Goal: Task Accomplishment & Management: Use online tool/utility

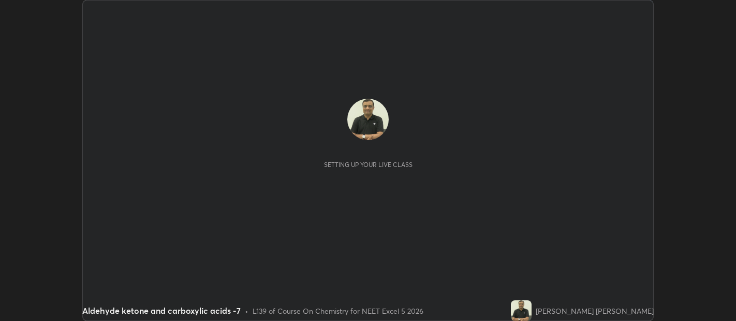
scroll to position [321, 735]
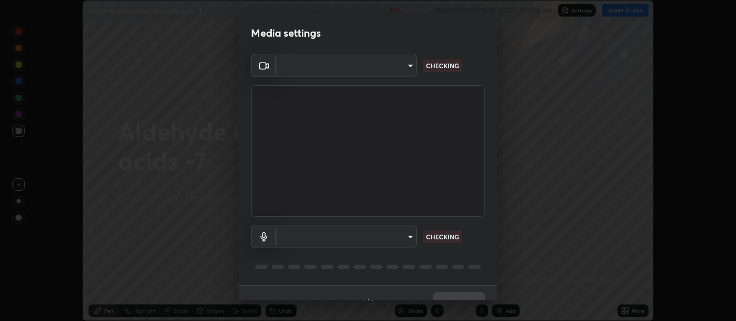
type input "9d586a23792ec23e4abb8498ae6505c23cb6d149ba9e0bfe6e522ac00881b3ae"
type input "communications"
click at [285, 75] on body "Erase all Aldehyde ketone and carboxylic acids -7 Recording WAS SCHEDULED TO ST…" at bounding box center [368, 160] width 736 height 321
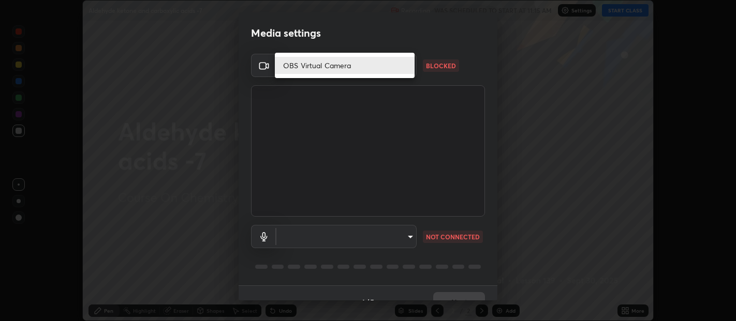
click at [286, 67] on li "OBS Virtual Camera" at bounding box center [345, 65] width 140 height 17
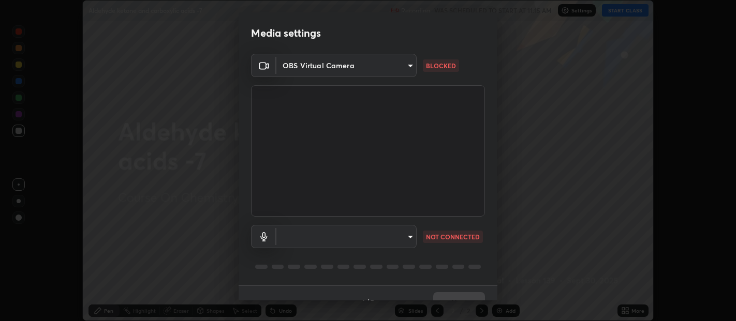
click at [325, 65] on body "Erase all Aldehyde ketone and carboxylic acids -7 Recording WAS SCHEDULED TO ST…" at bounding box center [368, 160] width 736 height 321
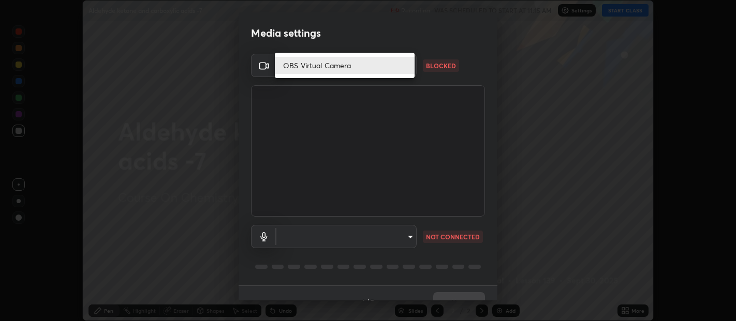
click at [314, 63] on li "OBS Virtual Camera" at bounding box center [345, 65] width 140 height 17
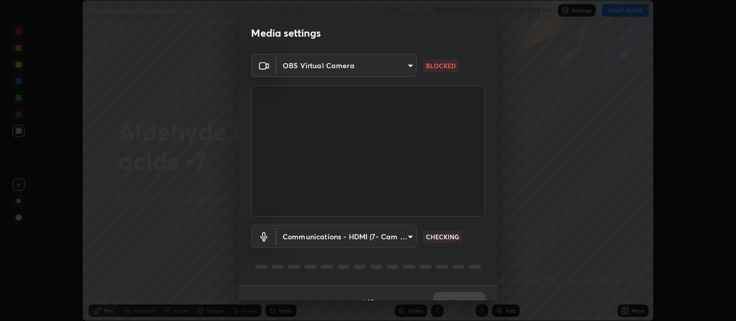
click at [312, 63] on body "Erase all Aldehyde ketone and carboxylic acids -7 Recording WAS SCHEDULED TO ST…" at bounding box center [368, 160] width 736 height 321
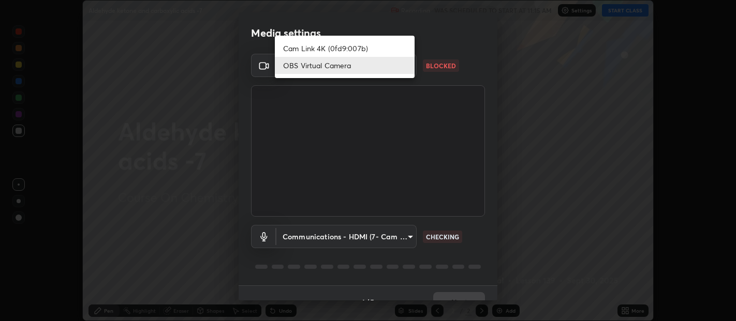
click at [323, 48] on li "Cam Link 4K (0fd9:007b)" at bounding box center [345, 48] width 140 height 17
type input "0d049437951fd4140923ddd983d62ee20e888b7fe7080c9a8fddf2b3b9629313"
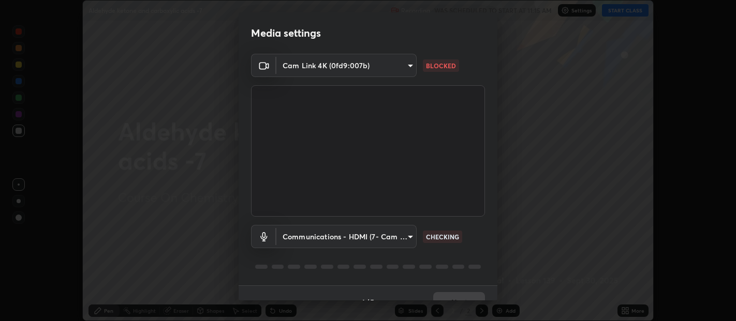
scroll to position [18, 0]
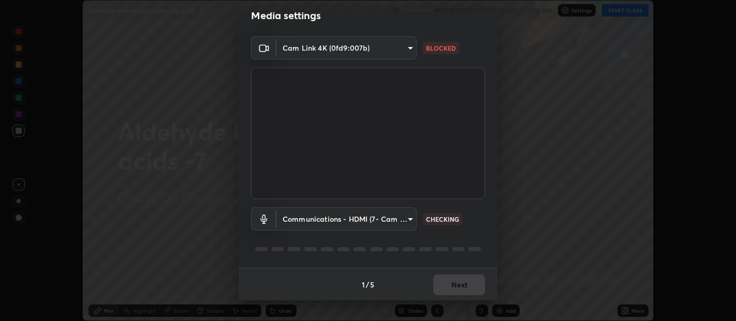
click at [364, 219] on body "Erase all Aldehyde ketone and carboxylic acids -7 Recording WAS SCHEDULED TO ST…" at bounding box center [368, 160] width 736 height 321
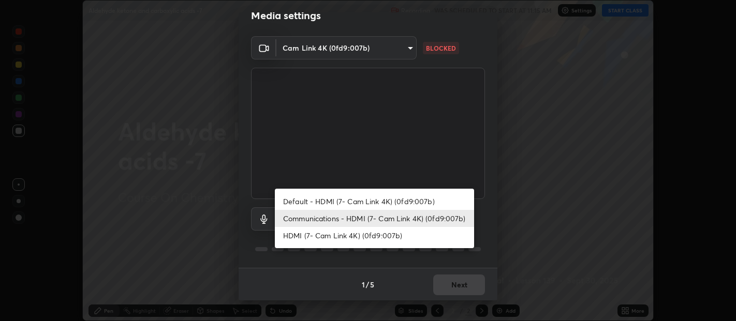
click at [311, 212] on li "Communications - HDMI (7- Cam Link 4K) (0fd9:007b)" at bounding box center [374, 218] width 199 height 17
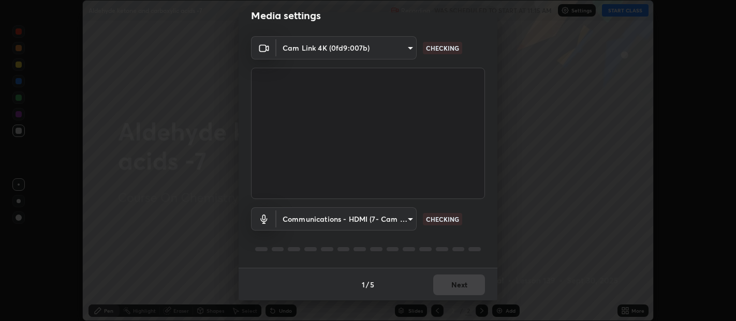
click at [331, 221] on body "Erase all Aldehyde ketone and carboxylic acids -7 Recording WAS SCHEDULED TO ST…" at bounding box center [368, 160] width 736 height 321
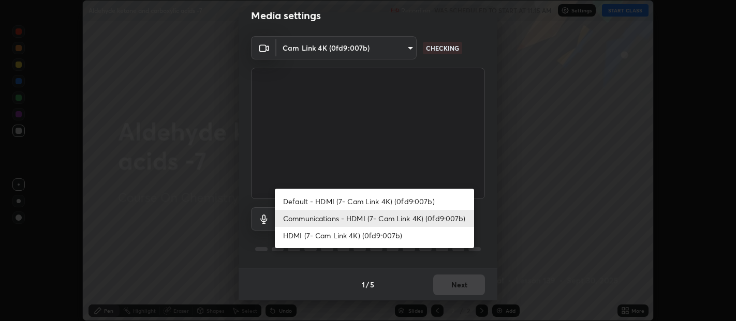
click at [322, 241] on li "HDMI (7- Cam Link 4K) (0fd9:007b)" at bounding box center [374, 235] width 199 height 17
type input "40c86e739ed56a172ddcb7f6b95b795e1d756db5d52d7a4755805725d5d0de47"
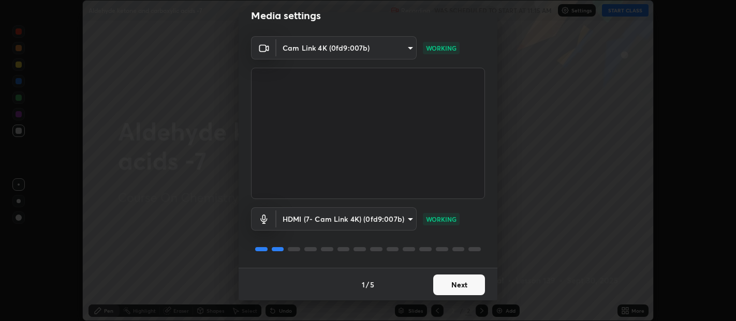
click at [450, 281] on button "Next" at bounding box center [459, 285] width 52 height 21
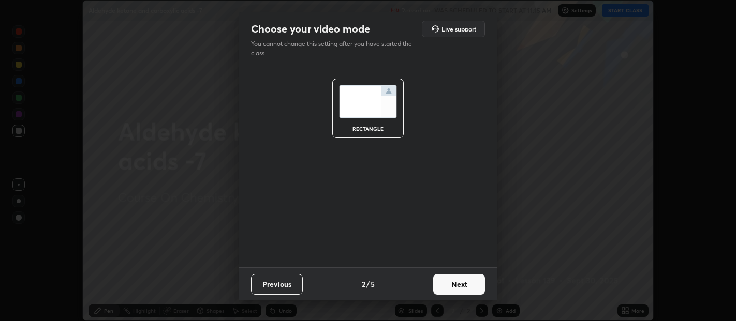
scroll to position [0, 0]
click at [456, 286] on button "Next" at bounding box center [459, 284] width 52 height 21
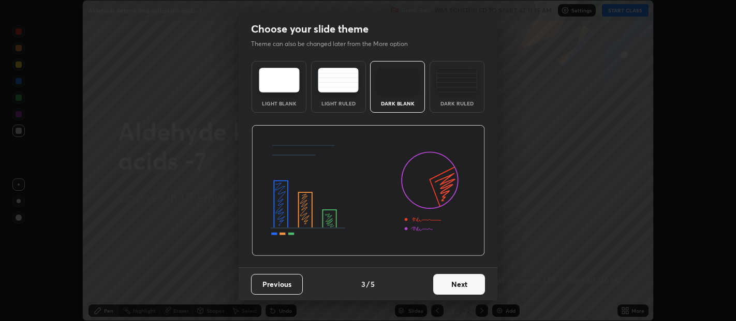
click at [461, 285] on button "Next" at bounding box center [459, 284] width 52 height 21
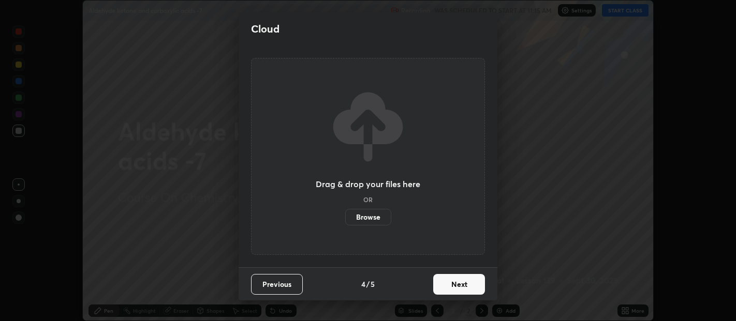
click at [452, 282] on button "Next" at bounding box center [459, 284] width 52 height 21
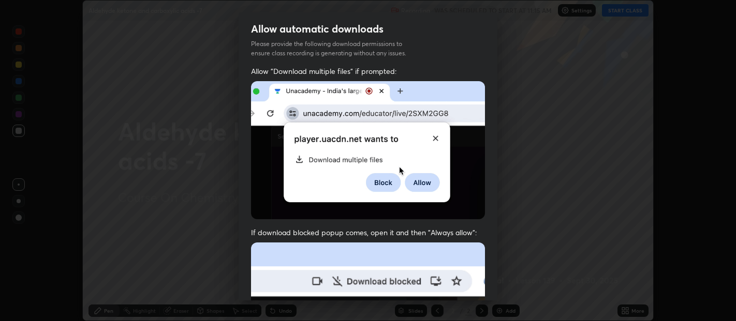
click at [274, 185] on img at bounding box center [368, 150] width 234 height 138
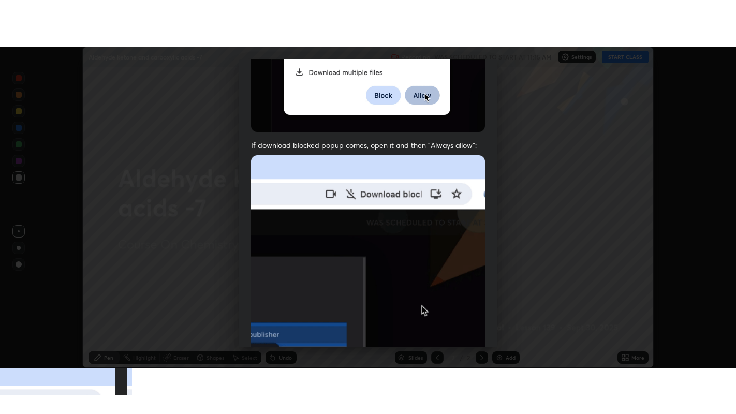
scroll to position [229, 0]
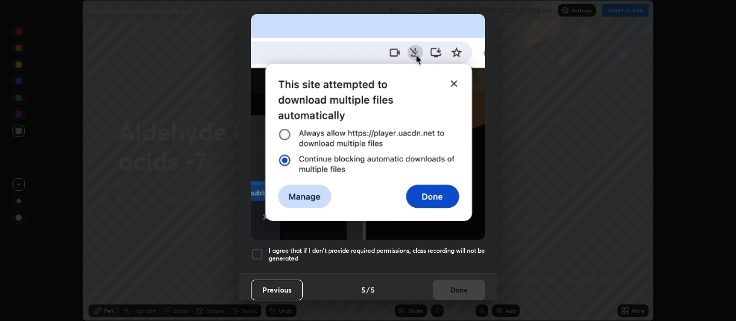
click at [262, 249] on div at bounding box center [257, 254] width 12 height 12
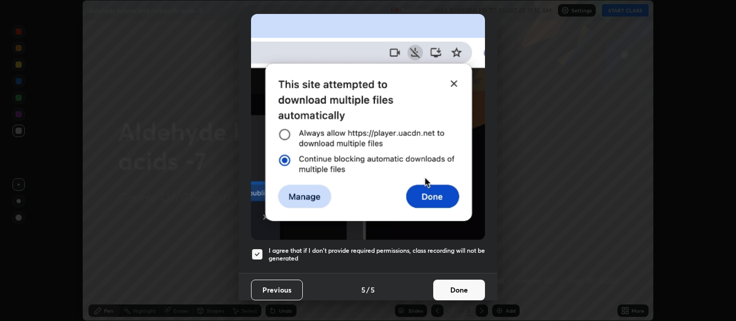
click at [450, 280] on button "Done" at bounding box center [459, 290] width 52 height 21
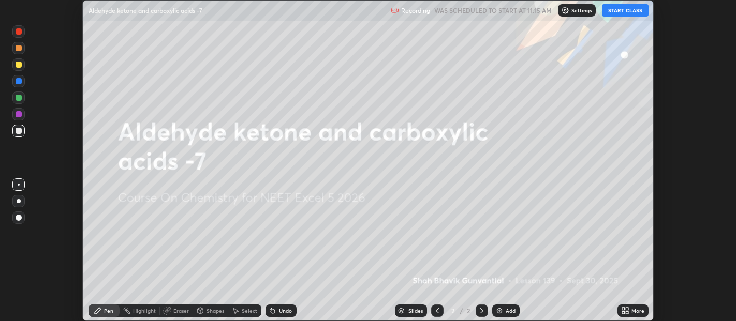
click at [625, 14] on button "START CLASS" at bounding box center [625, 10] width 47 height 12
click at [624, 307] on icon at bounding box center [625, 311] width 8 height 8
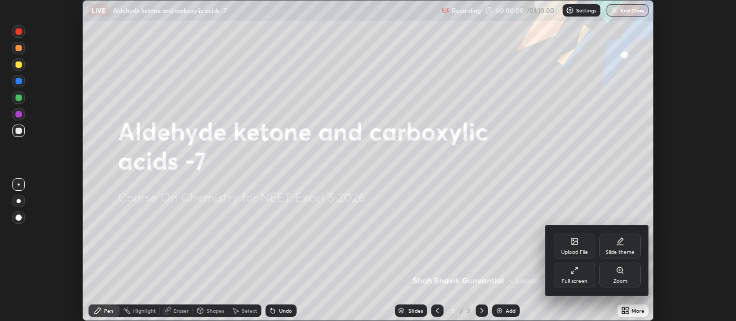
click at [574, 277] on div "Full screen" at bounding box center [574, 275] width 41 height 25
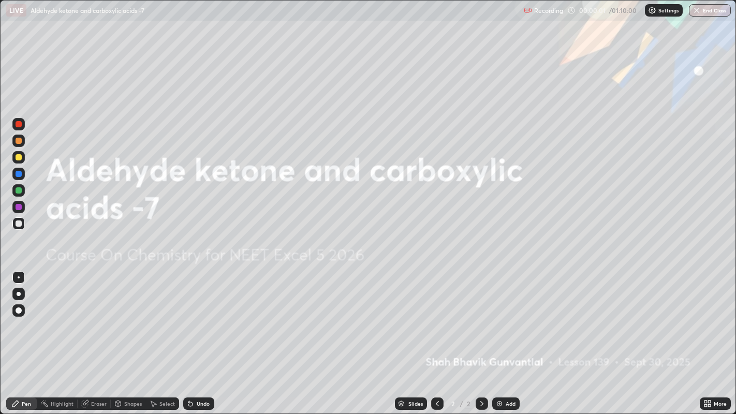
scroll to position [414, 736]
click at [499, 321] on img at bounding box center [499, 403] width 8 height 8
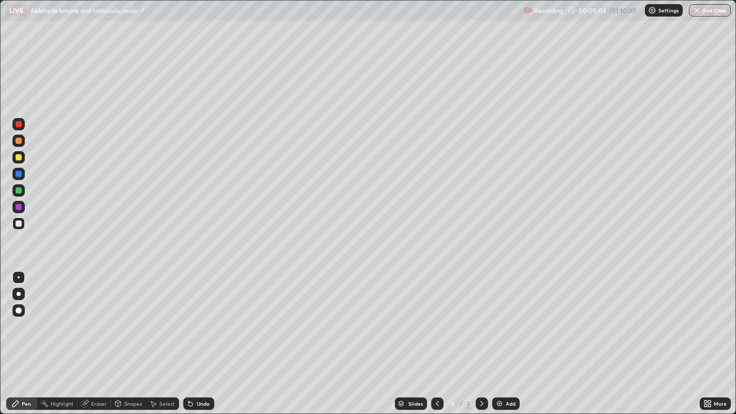
click at [501, 321] on img at bounding box center [499, 403] width 8 height 8
click at [503, 321] on div "Add" at bounding box center [505, 403] width 27 height 12
click at [505, 321] on div "Add" at bounding box center [505, 403] width 27 height 12
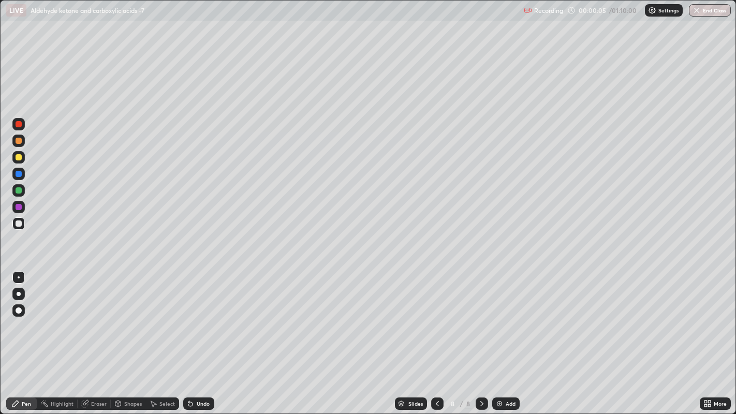
click at [504, 321] on div "Add" at bounding box center [505, 403] width 27 height 12
click at [501, 321] on div "Add" at bounding box center [505, 403] width 27 height 12
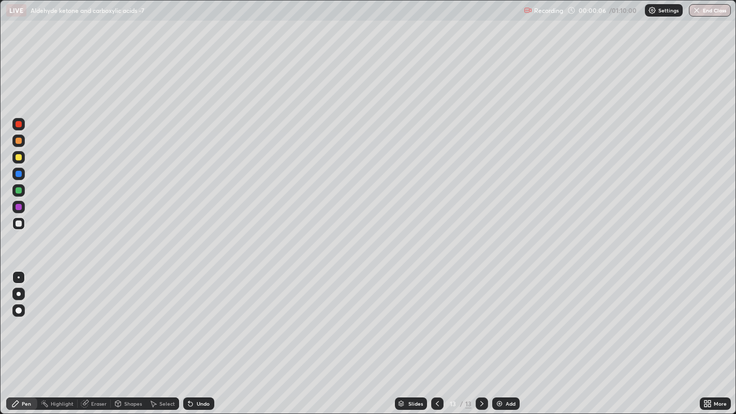
click at [436, 321] on icon at bounding box center [437, 403] width 8 height 8
click at [435, 321] on div at bounding box center [437, 403] width 12 height 12
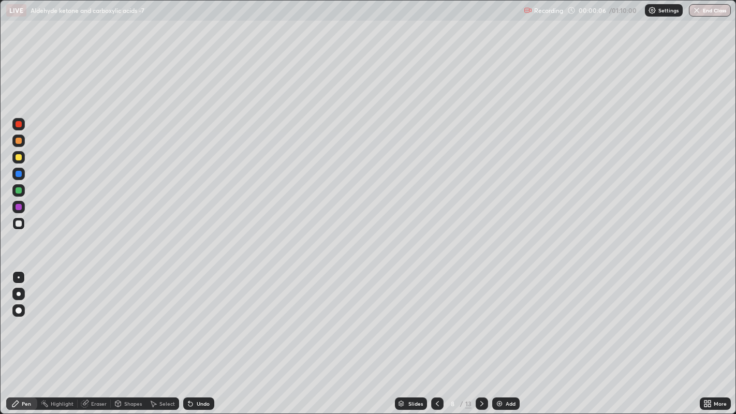
click at [436, 321] on div at bounding box center [437, 403] width 12 height 12
click at [436, 321] on icon at bounding box center [437, 403] width 8 height 8
click at [436, 321] on icon at bounding box center [437, 403] width 3 height 5
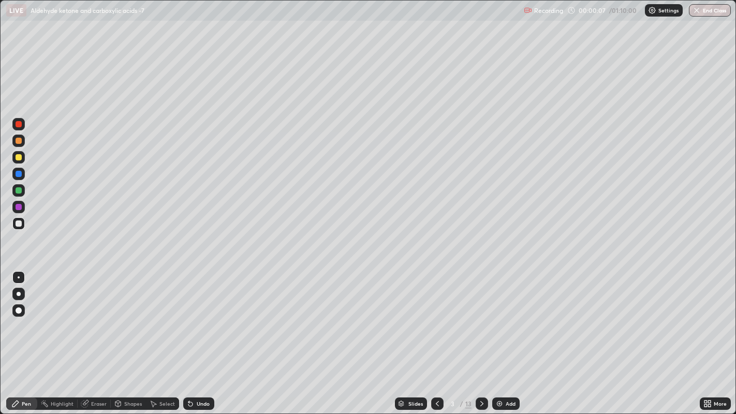
click at [436, 321] on icon at bounding box center [437, 403] width 3 height 5
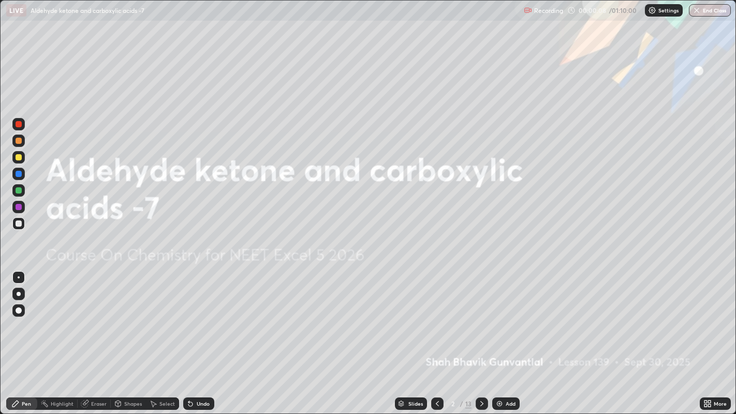
click at [480, 321] on icon at bounding box center [481, 403] width 8 height 8
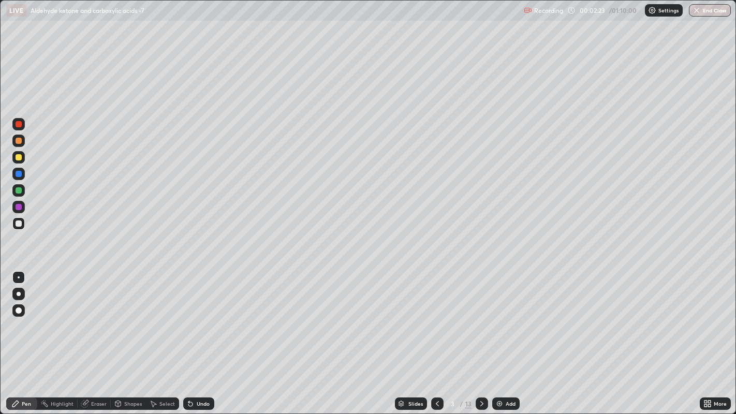
click at [19, 156] on div at bounding box center [19, 157] width 6 height 6
click at [480, 321] on icon at bounding box center [481, 403] width 8 height 8
click at [18, 140] on div at bounding box center [19, 141] width 6 height 6
click at [19, 155] on div at bounding box center [19, 157] width 6 height 6
click at [18, 128] on div at bounding box center [18, 124] width 12 height 12
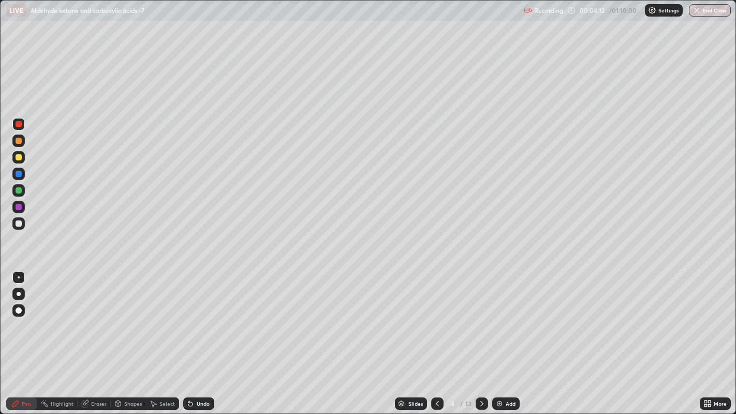
click at [19, 139] on div at bounding box center [19, 141] width 6 height 6
click at [467, 321] on div "13" at bounding box center [468, 403] width 6 height 9
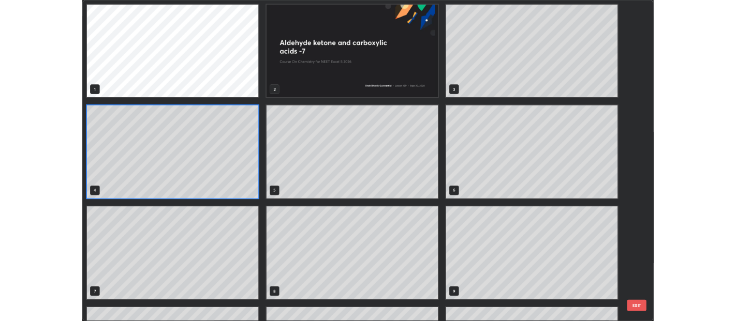
scroll to position [410, 730]
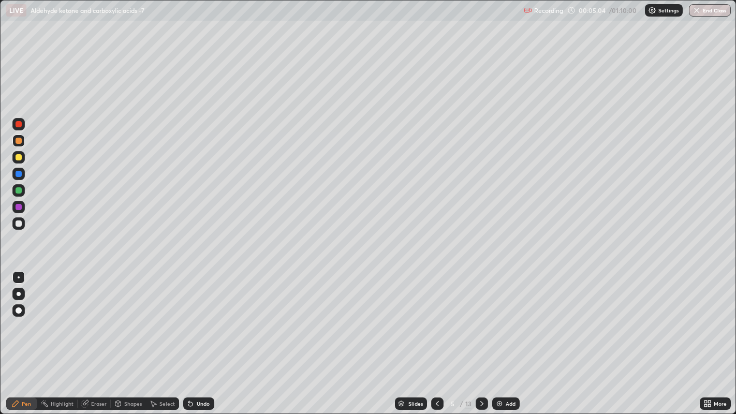
click at [19, 140] on div at bounding box center [19, 141] width 6 height 6
click at [17, 142] on div at bounding box center [19, 141] width 6 height 6
click at [16, 190] on div at bounding box center [19, 190] width 6 height 6
click at [18, 222] on div at bounding box center [19, 223] width 6 height 6
click at [20, 158] on div at bounding box center [19, 157] width 6 height 6
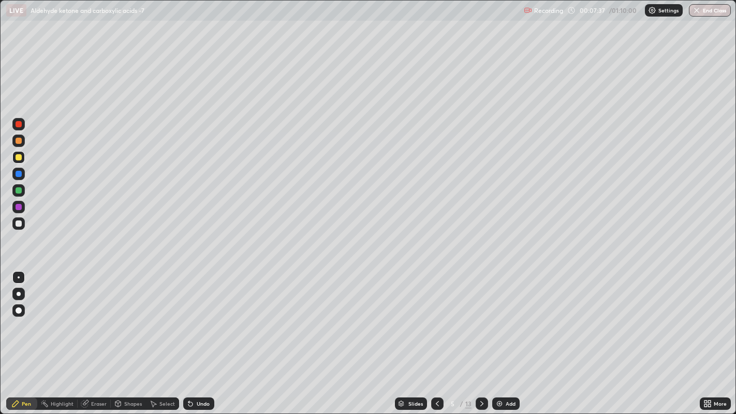
click at [19, 171] on div at bounding box center [19, 174] width 6 height 6
click at [481, 321] on icon at bounding box center [481, 403] width 3 height 5
click at [18, 141] on div at bounding box center [19, 141] width 6 height 6
click at [17, 175] on div at bounding box center [19, 174] width 6 height 6
click at [480, 321] on icon at bounding box center [481, 403] width 8 height 8
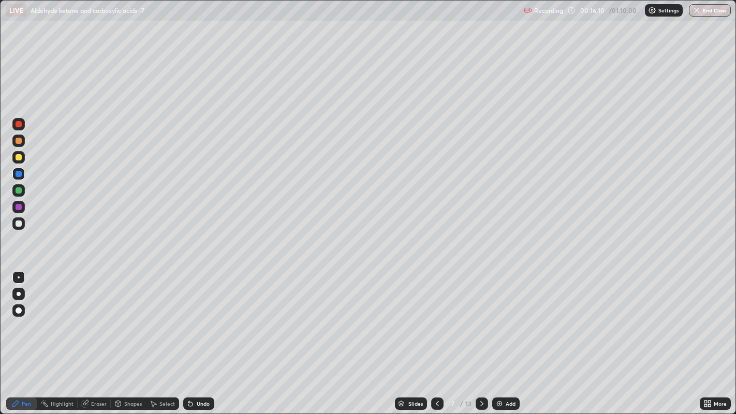
click at [18, 141] on div at bounding box center [19, 141] width 6 height 6
click at [18, 140] on div at bounding box center [19, 141] width 6 height 6
click at [17, 158] on div at bounding box center [19, 157] width 6 height 6
click at [19, 142] on div at bounding box center [19, 141] width 6 height 6
click at [18, 174] on div at bounding box center [19, 174] width 6 height 6
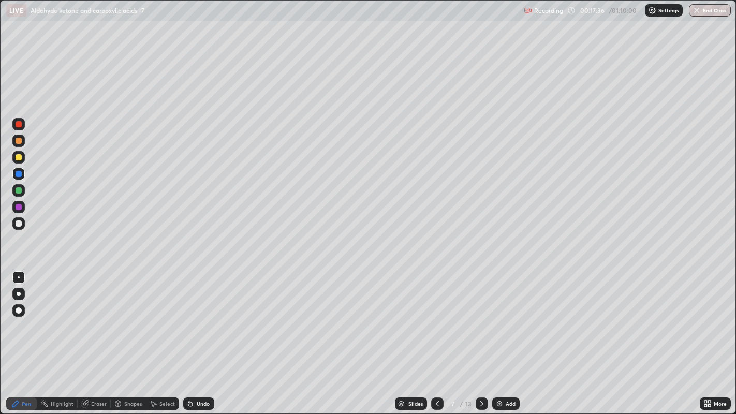
click at [22, 159] on div at bounding box center [18, 157] width 12 height 12
click at [17, 139] on div at bounding box center [19, 141] width 6 height 6
click at [16, 221] on div at bounding box center [19, 223] width 6 height 6
click at [17, 225] on div at bounding box center [19, 223] width 6 height 6
click at [19, 204] on div at bounding box center [19, 207] width 6 height 6
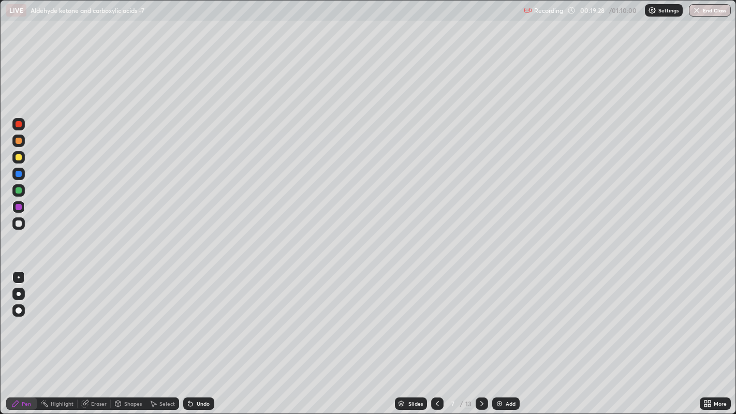
click at [19, 191] on div at bounding box center [19, 190] width 6 height 6
click at [18, 221] on div at bounding box center [19, 223] width 6 height 6
click at [483, 321] on div at bounding box center [481, 403] width 12 height 12
click at [437, 321] on icon at bounding box center [437, 403] width 8 height 8
click at [17, 142] on div at bounding box center [19, 141] width 6 height 6
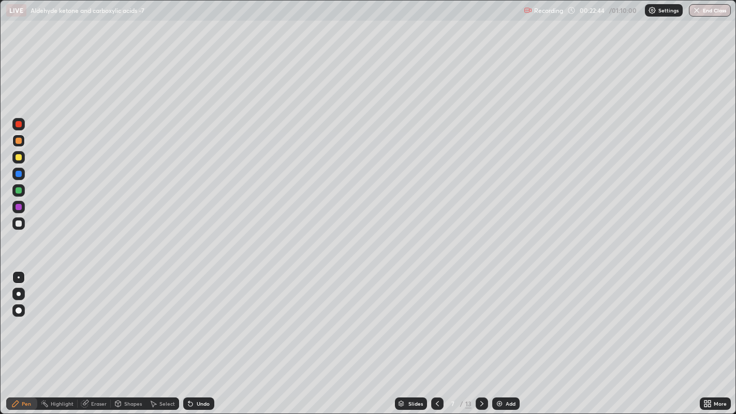
click at [20, 158] on div at bounding box center [19, 157] width 6 height 6
click at [17, 225] on div at bounding box center [19, 223] width 6 height 6
click at [480, 321] on icon at bounding box center [481, 403] width 8 height 8
click at [17, 207] on div at bounding box center [19, 207] width 6 height 6
click at [17, 191] on div at bounding box center [19, 190] width 6 height 6
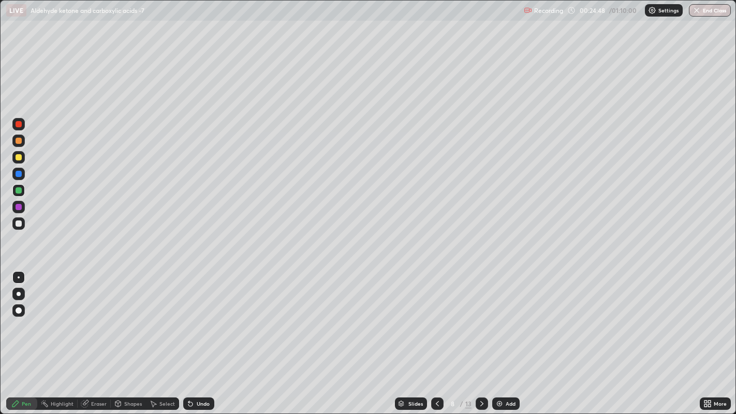
click at [18, 223] on div at bounding box center [19, 223] width 6 height 6
click at [479, 321] on icon at bounding box center [481, 403] width 8 height 8
click at [18, 140] on div at bounding box center [19, 141] width 6 height 6
click at [0, 271] on div "Setting up your live class" at bounding box center [368, 207] width 736 height 414
click at [12, 155] on div at bounding box center [18, 157] width 12 height 12
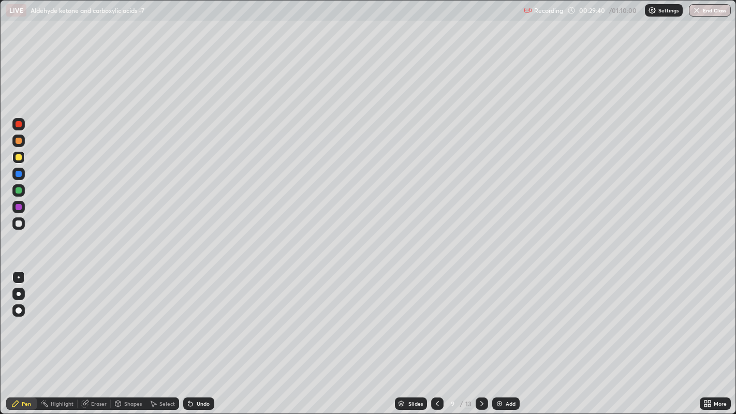
click at [18, 174] on div at bounding box center [19, 174] width 6 height 6
click at [434, 321] on icon at bounding box center [437, 403] width 8 height 8
click at [436, 321] on icon at bounding box center [437, 403] width 8 height 8
click at [435, 321] on icon at bounding box center [437, 403] width 8 height 8
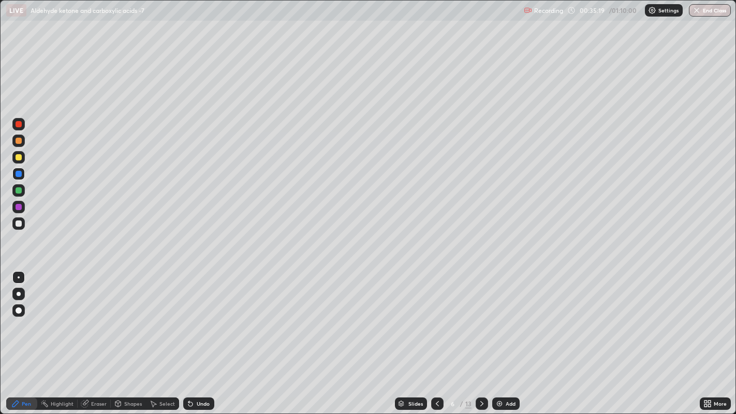
click at [436, 321] on icon at bounding box center [437, 403] width 8 height 8
click at [440, 321] on div at bounding box center [437, 403] width 12 height 21
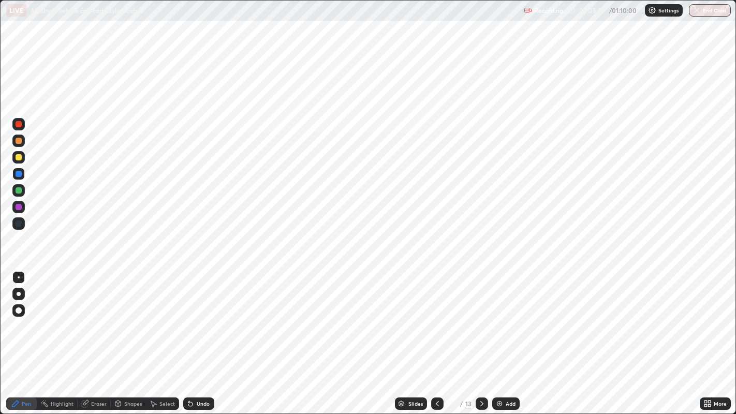
click at [440, 321] on div at bounding box center [437, 403] width 12 height 21
click at [481, 321] on icon at bounding box center [481, 403] width 3 height 5
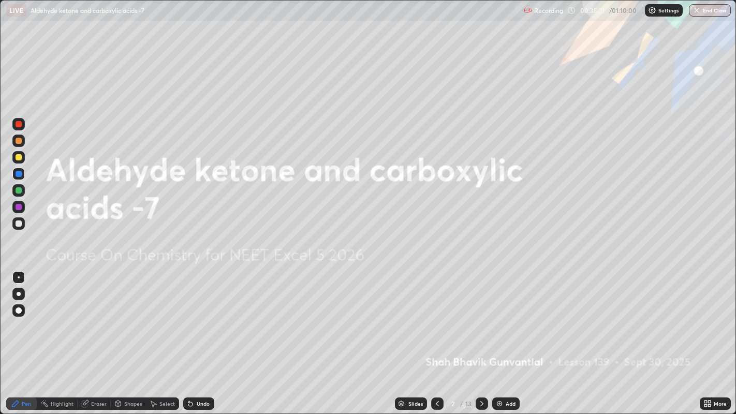
click at [480, 321] on icon at bounding box center [481, 403] width 8 height 8
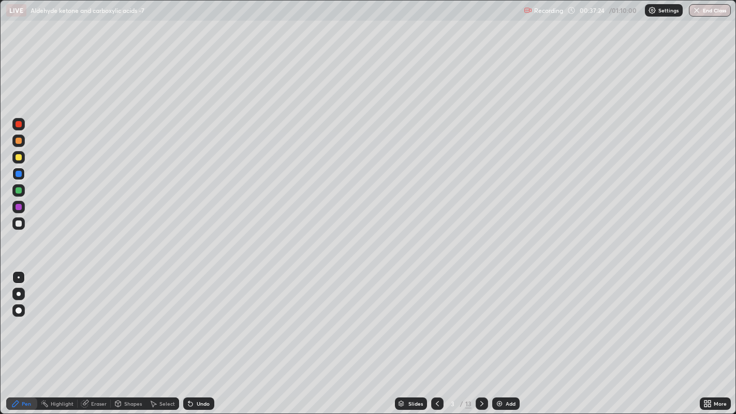
click at [480, 321] on icon at bounding box center [481, 403] width 8 height 8
click at [481, 321] on icon at bounding box center [481, 403] width 8 height 8
click at [481, 321] on icon at bounding box center [481, 403] width 3 height 5
click at [480, 321] on icon at bounding box center [481, 403] width 8 height 8
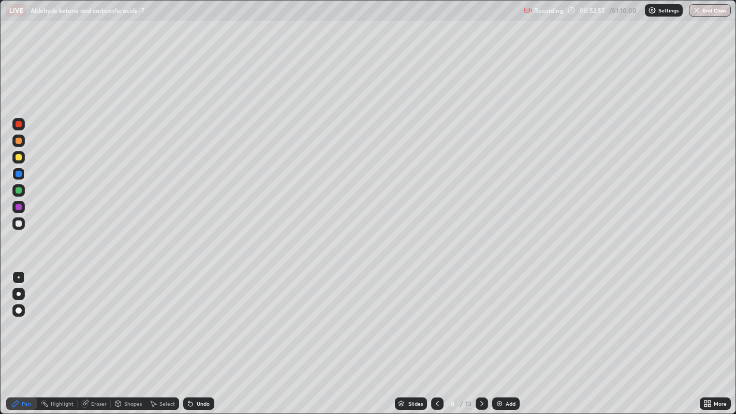
click at [480, 321] on icon at bounding box center [481, 403] width 8 height 8
click at [704, 10] on button "End Class" at bounding box center [710, 10] width 42 height 12
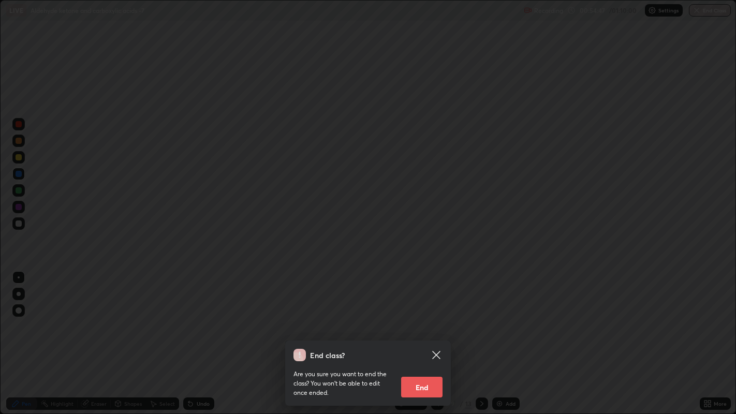
click at [424, 321] on button "End" at bounding box center [421, 387] width 41 height 21
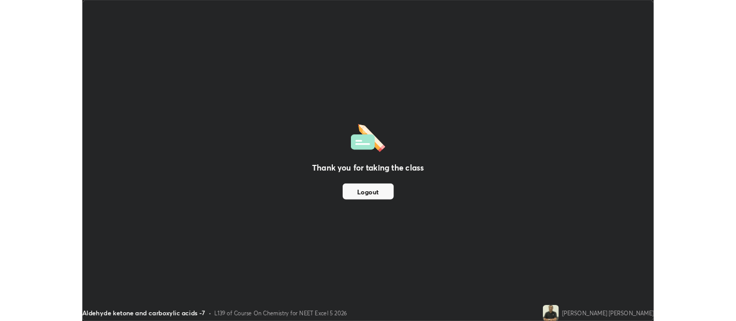
scroll to position [51409, 50995]
